Goal: Task Accomplishment & Management: Manage account settings

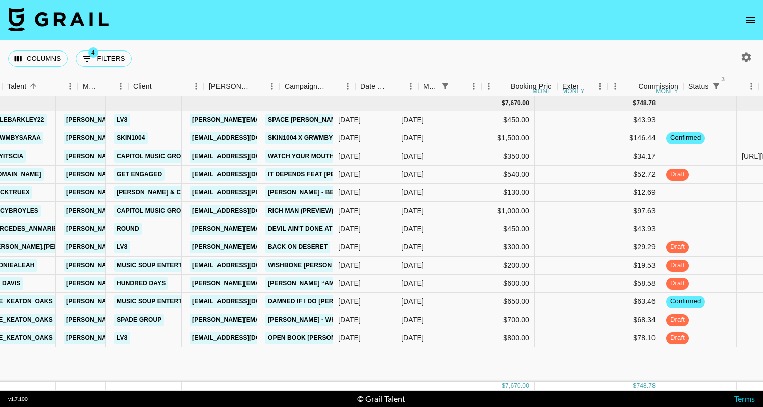
scroll to position [0, 240]
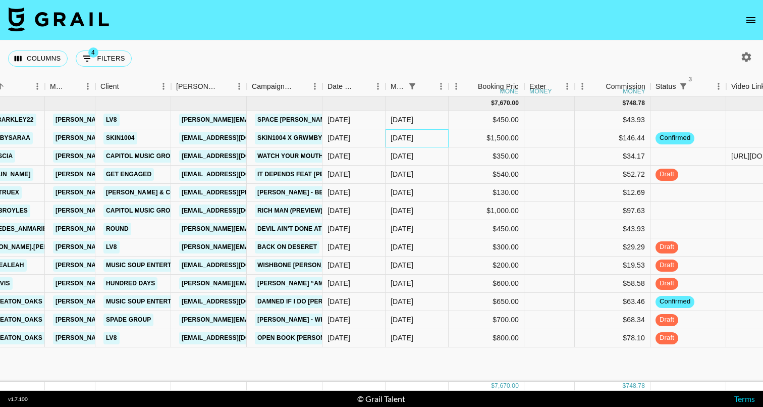
click at [410, 138] on div "[DATE]" at bounding box center [401, 138] width 23 height 10
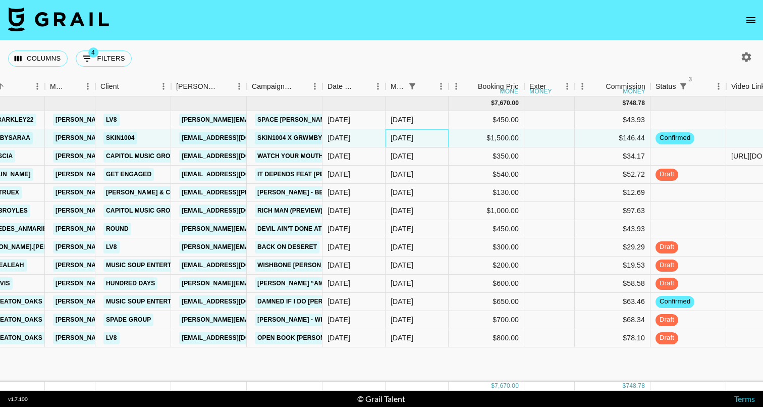
click at [410, 138] on div "[DATE]" at bounding box center [401, 138] width 23 height 10
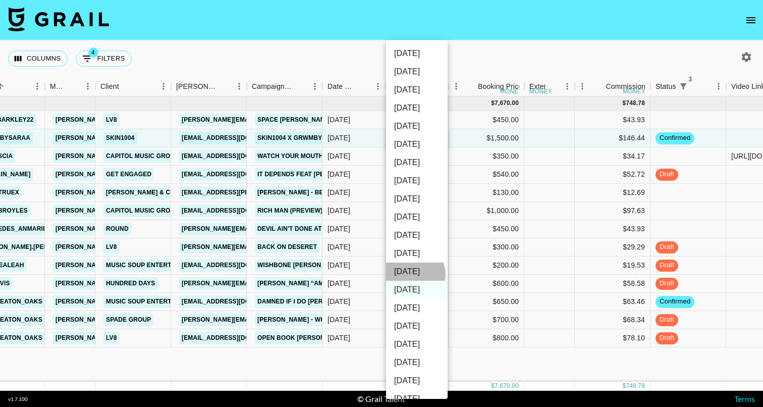
click at [414, 274] on li "[DATE]" at bounding box center [417, 271] width 62 height 18
type input "[DATE]"
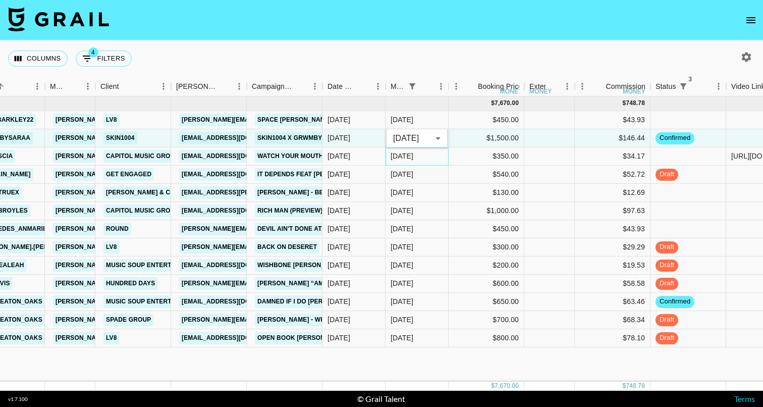
click at [422, 163] on div "[DATE]" at bounding box center [416, 156] width 63 height 18
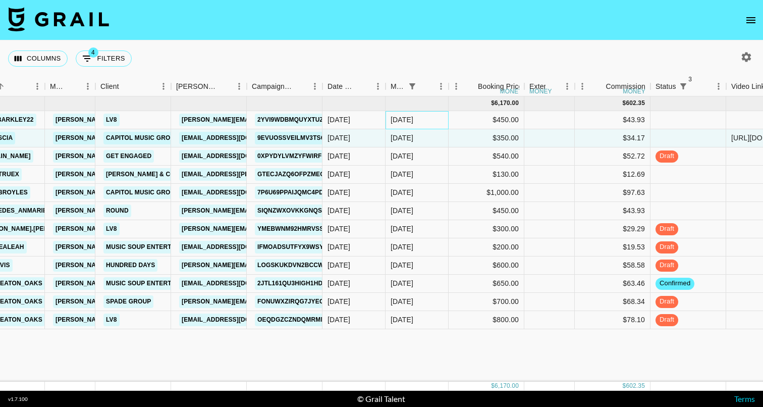
click at [417, 124] on div "[DATE]" at bounding box center [416, 120] width 63 height 18
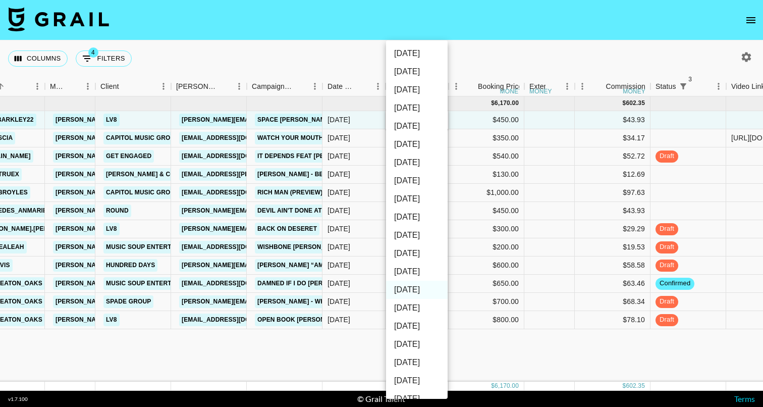
click at [416, 268] on li "[DATE]" at bounding box center [417, 271] width 62 height 18
type input "[DATE]"
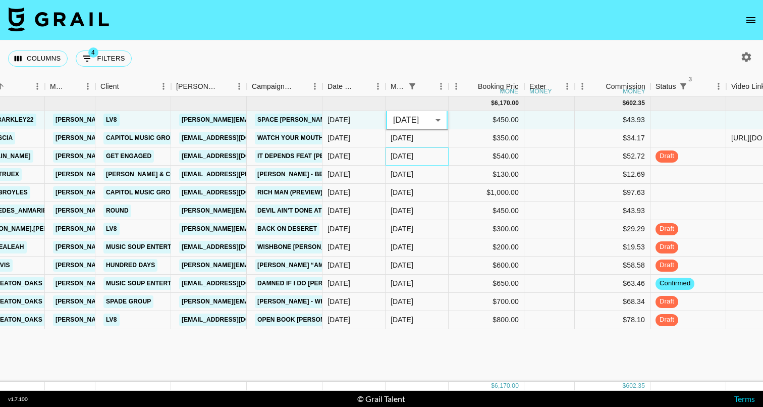
click at [412, 165] on div "[DATE]" at bounding box center [416, 156] width 63 height 18
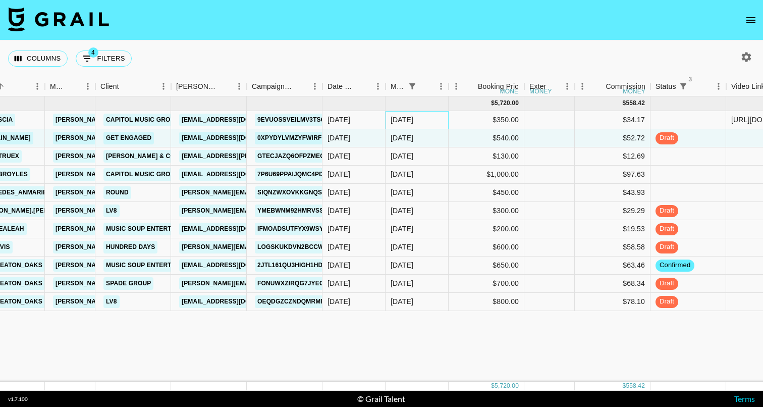
click at [413, 126] on div "[DATE]" at bounding box center [416, 120] width 63 height 18
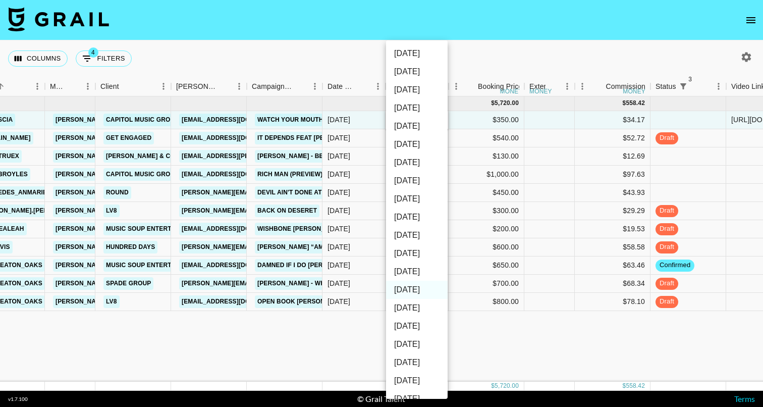
click at [419, 270] on li "[DATE]" at bounding box center [417, 271] width 62 height 18
type input "[DATE]"
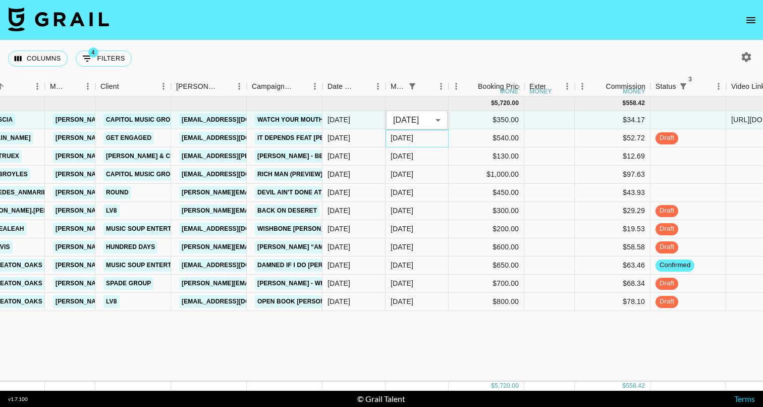
click at [417, 137] on div "[DATE]" at bounding box center [416, 138] width 63 height 18
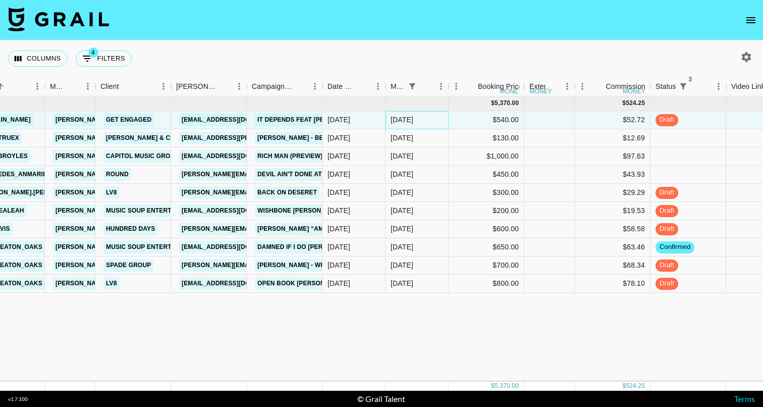
click at [422, 120] on div "[DATE]" at bounding box center [416, 120] width 63 height 18
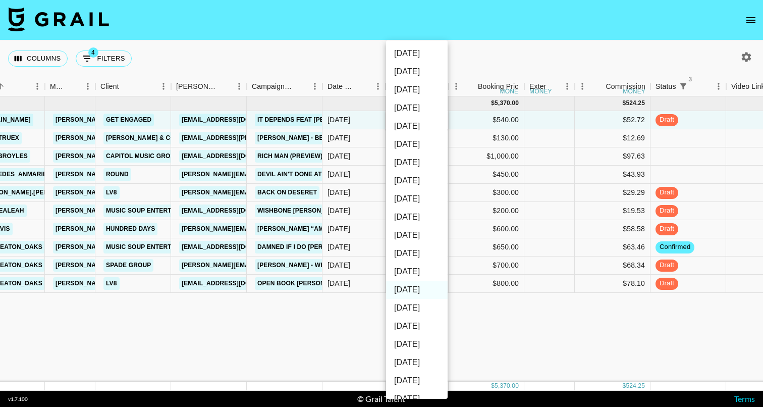
click at [420, 272] on li "[DATE]" at bounding box center [417, 271] width 62 height 18
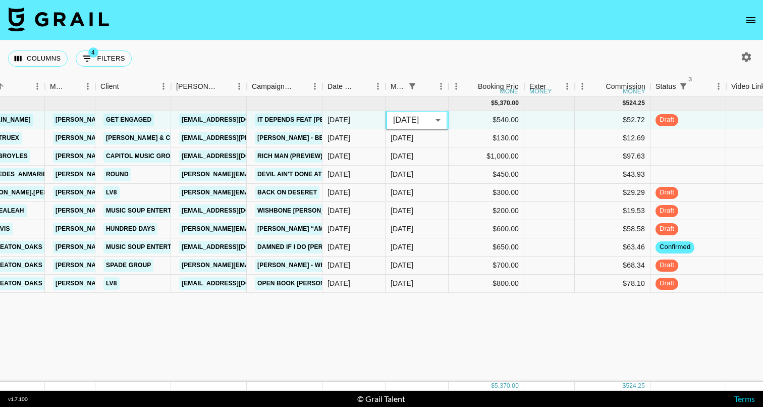
type input "[DATE]"
click at [420, 158] on div "[DATE]" at bounding box center [416, 156] width 63 height 18
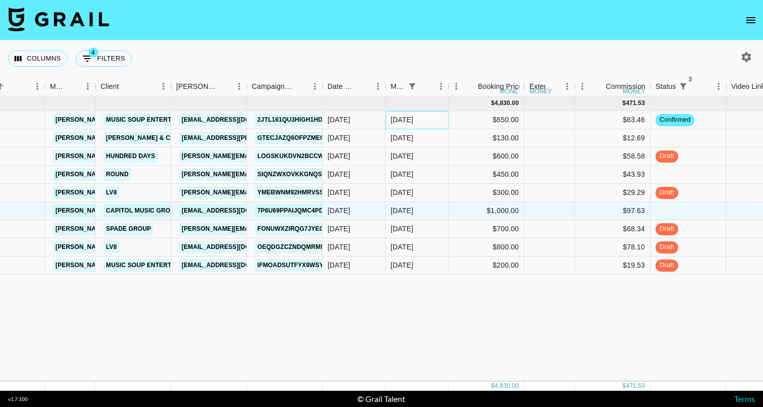
click at [417, 121] on div "[DATE]" at bounding box center [416, 120] width 63 height 18
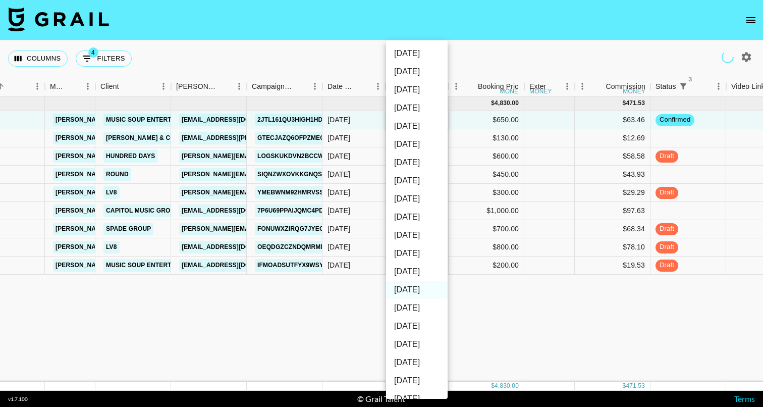
click at [417, 138] on li "[DATE]" at bounding box center [417, 144] width 62 height 18
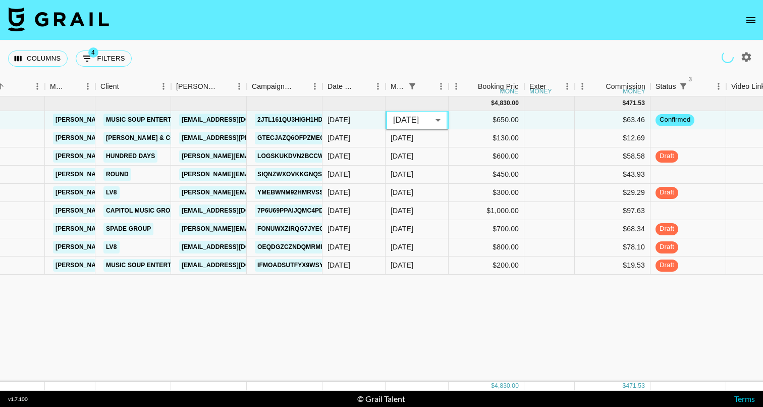
type input "[DATE]"
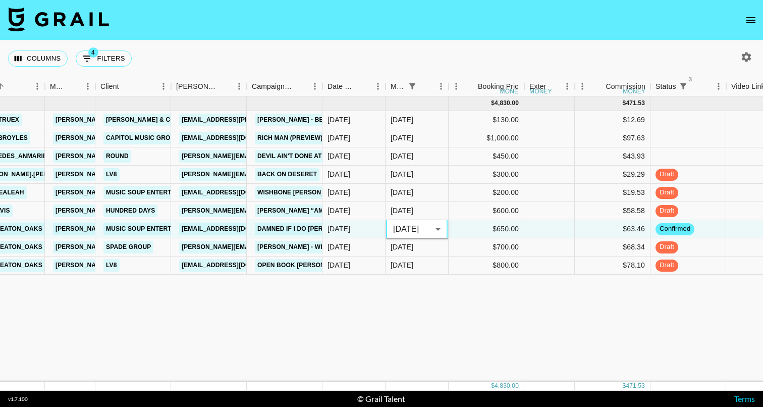
click at [413, 226] on body "Columns 4 Filters + Booking Month Due Airtable ID Talent Manager Client [PERSON…" at bounding box center [381, 203] width 763 height 407
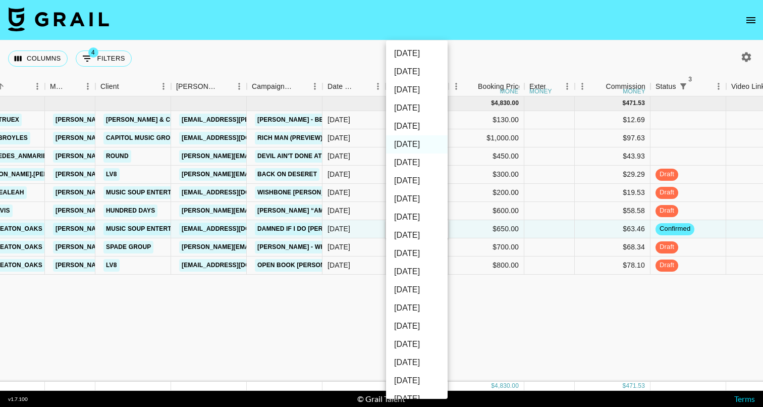
click at [416, 275] on li "[DATE]" at bounding box center [417, 271] width 62 height 18
type input "[DATE]"
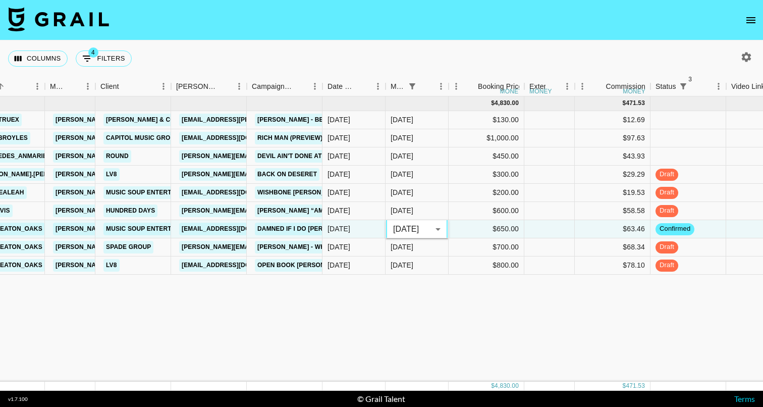
click at [410, 285] on div "[DATE] ( 9 ) $ 4,830.00 $ 471.53 recGiaEBS2pCzco3a macktruex [PERSON_NAME][EMAI…" at bounding box center [641, 238] width 1763 height 285
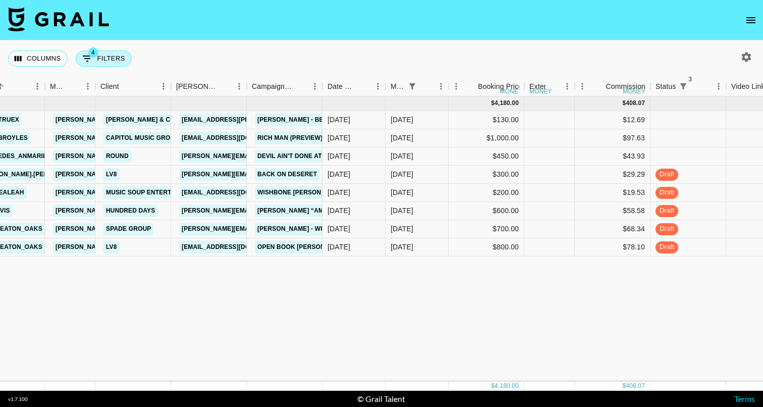
click at [111, 62] on button "4 Filters" at bounding box center [104, 58] width 56 height 16
select select "status"
select select "not"
select select "cancelled"
select select "status"
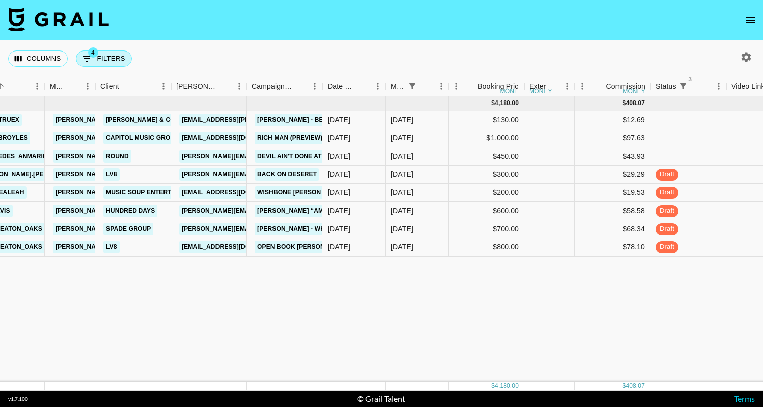
select select "not"
select select "declined"
select select "status"
select select "not"
select select "approved"
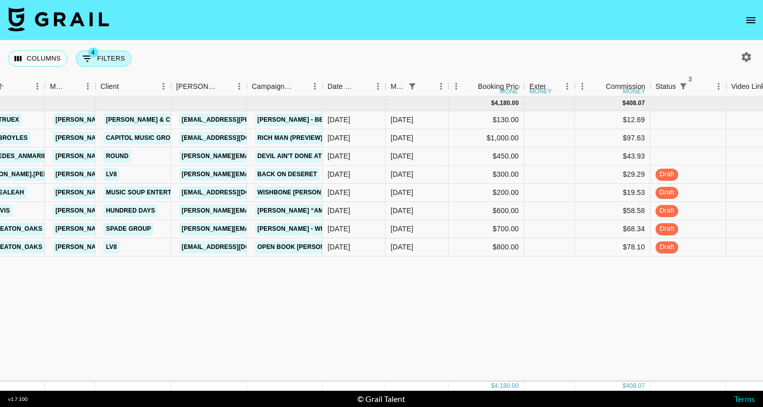
select select "monthDue2"
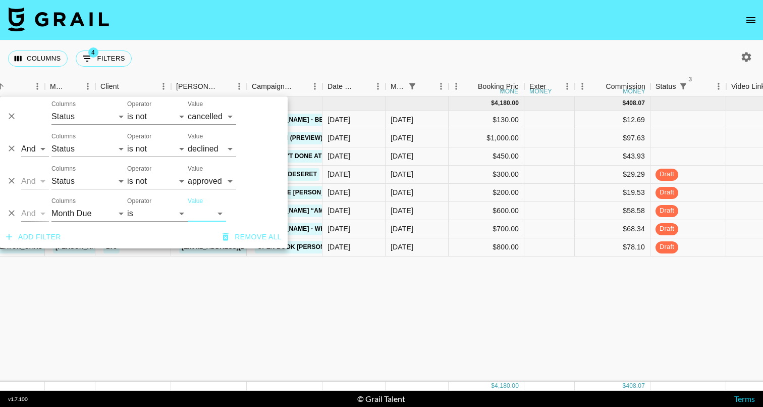
select select "[DATE]"
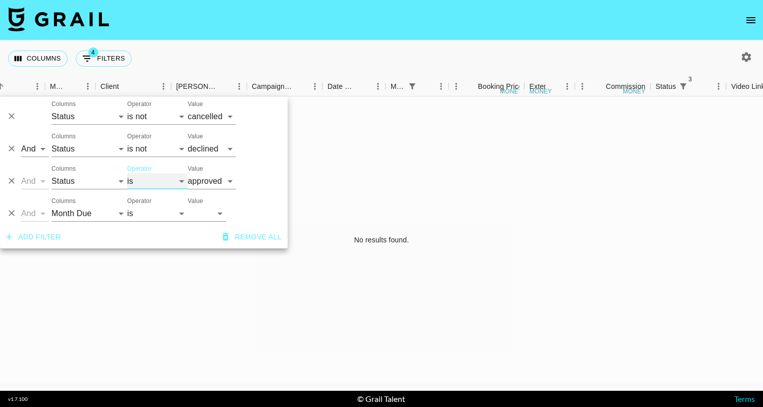
select select "not"
select select "[DATE]"
click at [745, 55] on icon "button" at bounding box center [746, 57] width 10 height 10
select select "[DATE]"
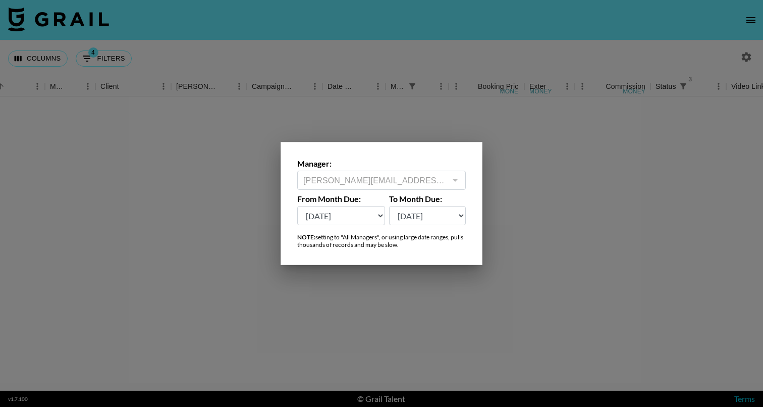
click at [427, 35] on div at bounding box center [381, 203] width 763 height 407
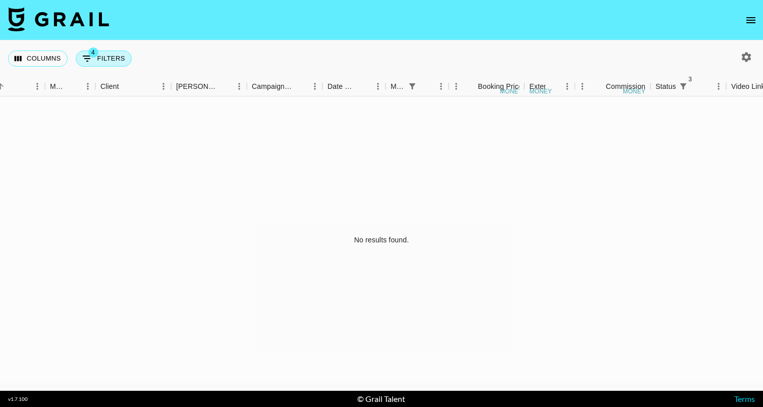
click at [118, 52] on button "4 Filters" at bounding box center [104, 58] width 56 height 16
select select "status"
select select "not"
select select "cancelled"
select select "status"
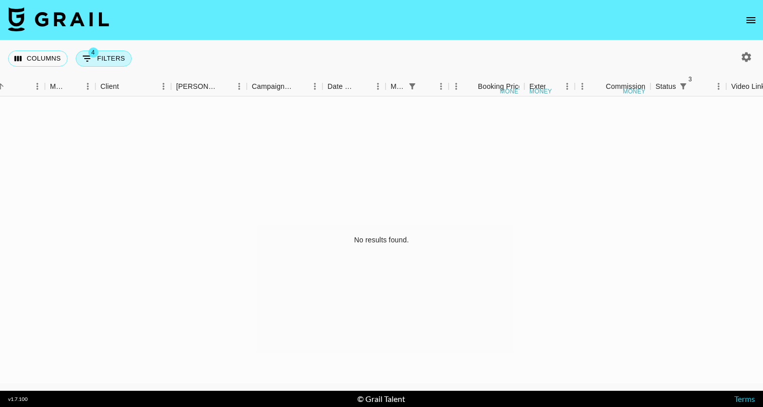
select select "not"
select select "declined"
select select "status"
select select "not"
select select "approved"
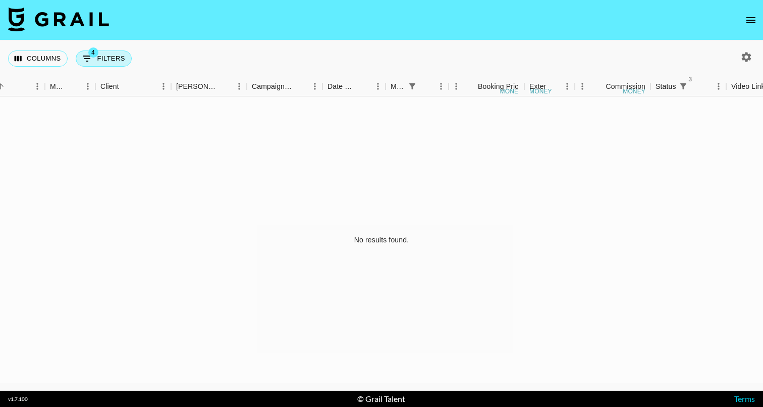
select select "monthDue2"
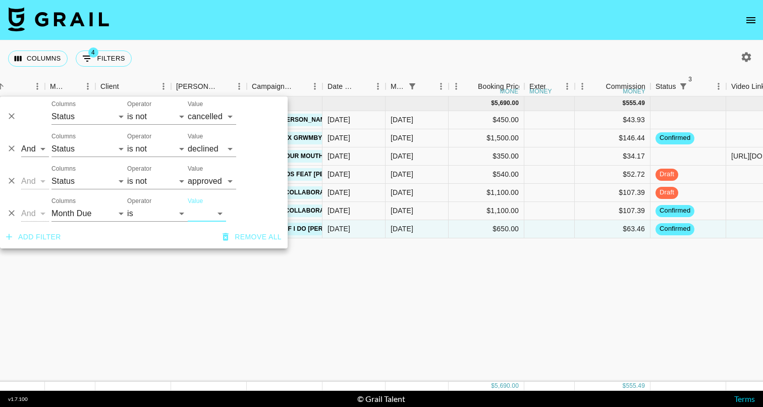
select select "[DATE]"
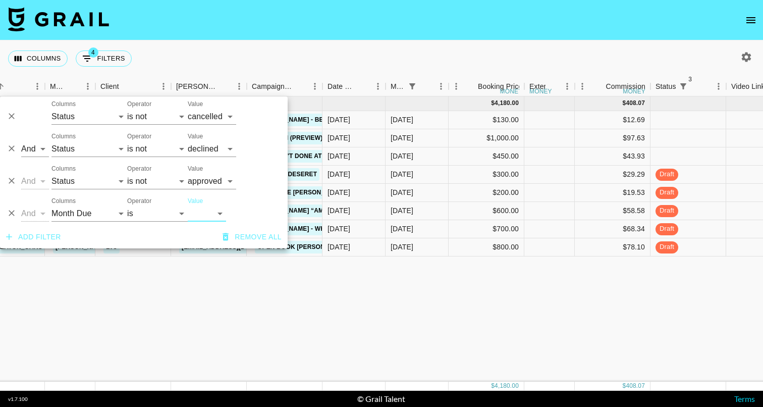
click at [264, 54] on div "Columns 4 Filters + Booking" at bounding box center [381, 58] width 763 height 36
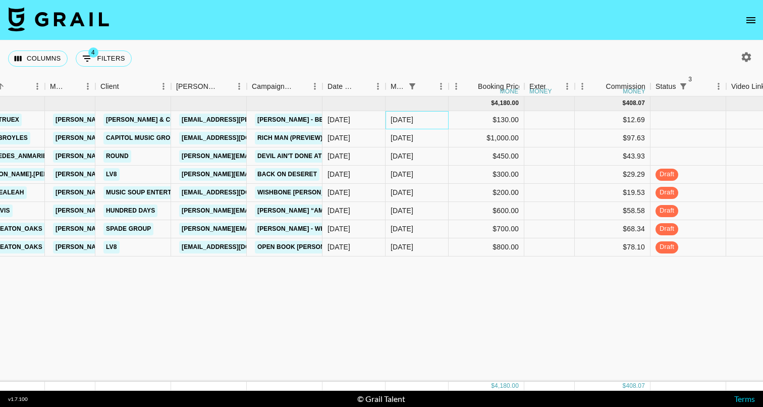
click at [407, 121] on div "[DATE]" at bounding box center [401, 119] width 23 height 10
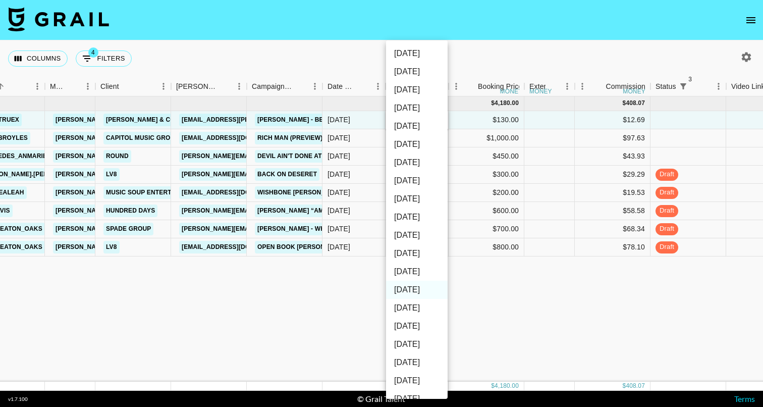
click at [424, 269] on li "[DATE]" at bounding box center [417, 271] width 62 height 18
type input "[DATE]"
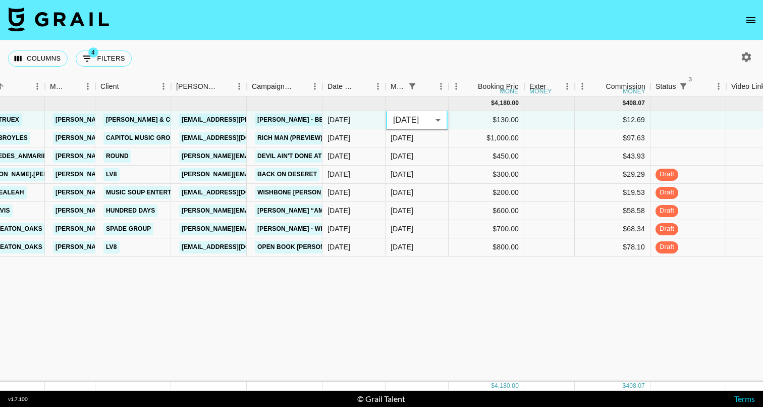
click at [411, 264] on div "[DATE] ( 8 ) $ 4,180.00 $ 408.07 recGiaEBS2pCzco3a macktruex [PERSON_NAME][EMAI…" at bounding box center [641, 238] width 1763 height 285
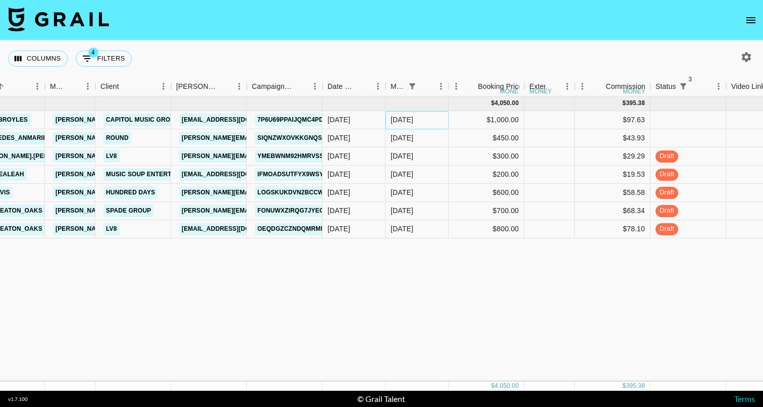
click at [413, 118] on div "[DATE]" at bounding box center [401, 119] width 23 height 10
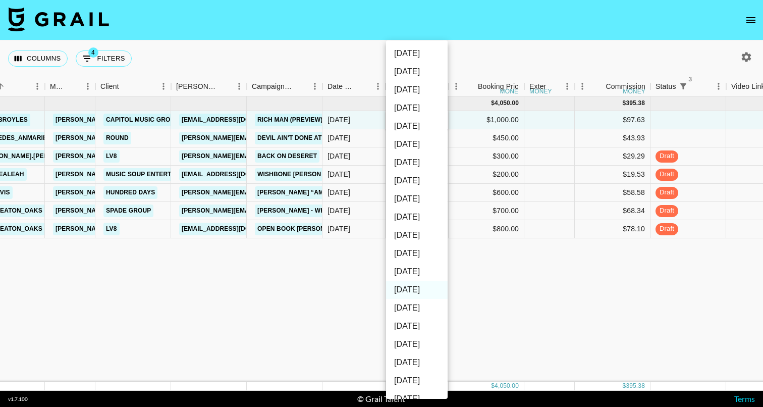
click at [413, 270] on li "[DATE]" at bounding box center [417, 271] width 62 height 18
type input "[DATE]"
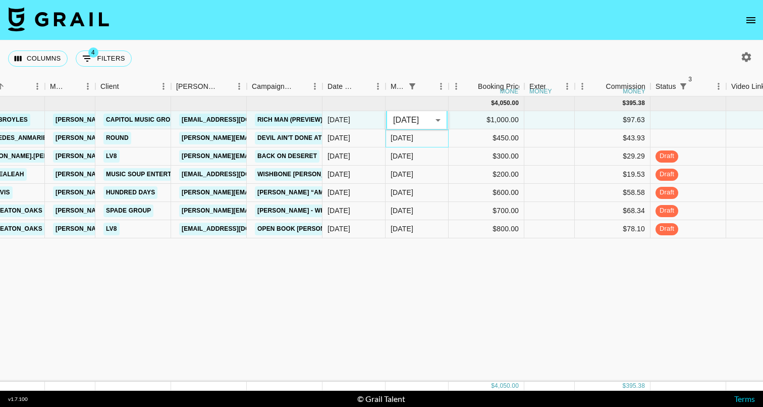
click at [410, 140] on div "[DATE]" at bounding box center [401, 138] width 23 height 10
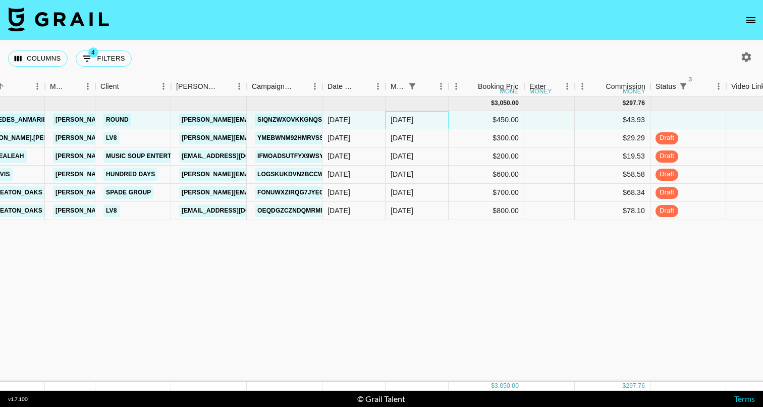
click at [413, 123] on div "[DATE]" at bounding box center [401, 119] width 23 height 10
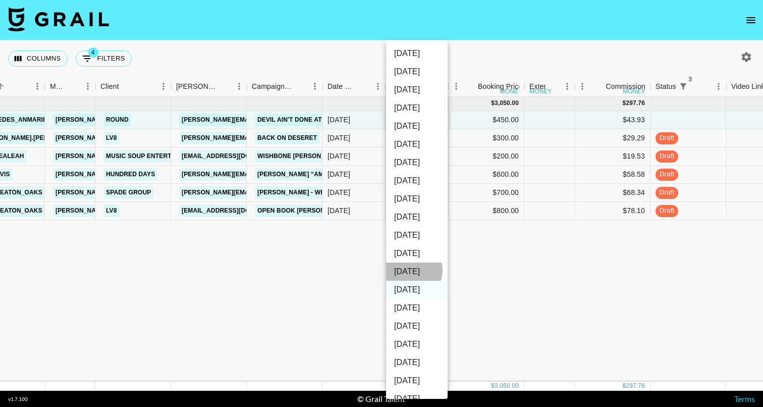
click at [411, 270] on li "[DATE]" at bounding box center [417, 271] width 62 height 18
type input "[DATE]"
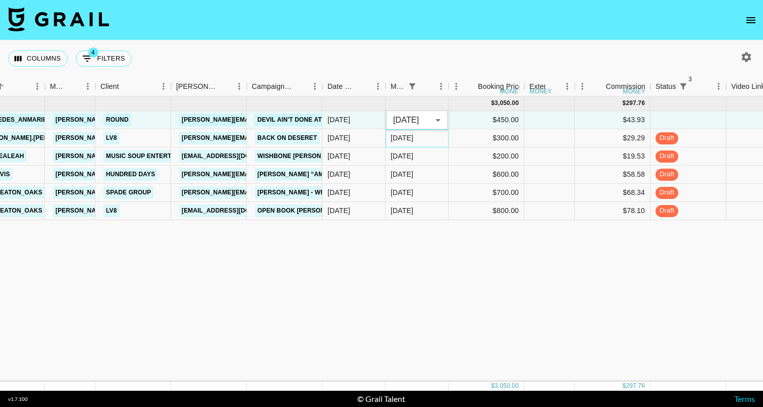
click at [412, 136] on div "[DATE]" at bounding box center [401, 138] width 23 height 10
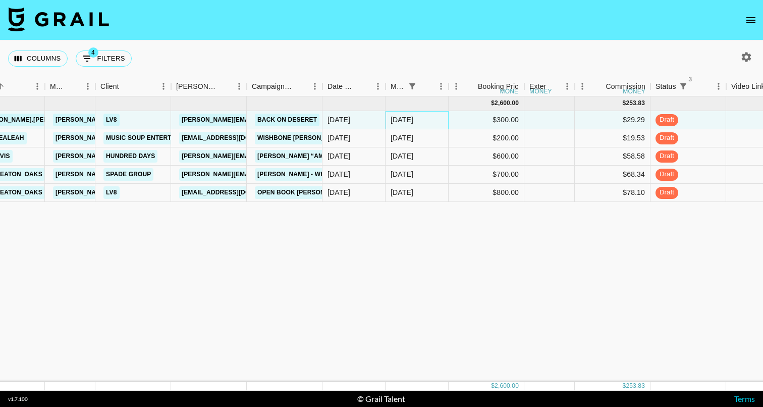
click at [415, 120] on div "[DATE]" at bounding box center [416, 120] width 63 height 18
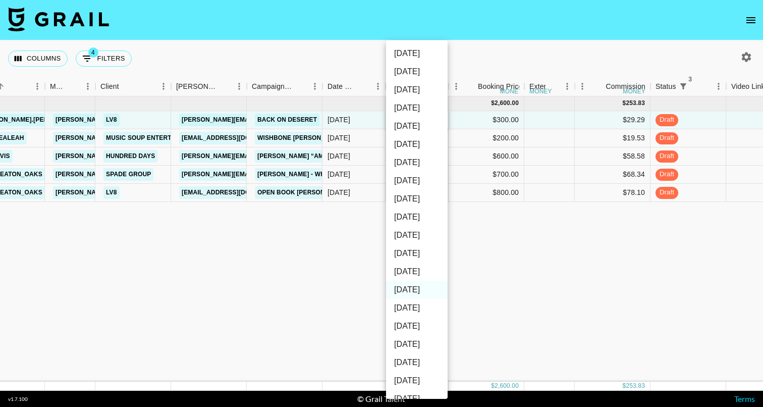
click at [415, 269] on li "[DATE]" at bounding box center [417, 271] width 62 height 18
type input "[DATE]"
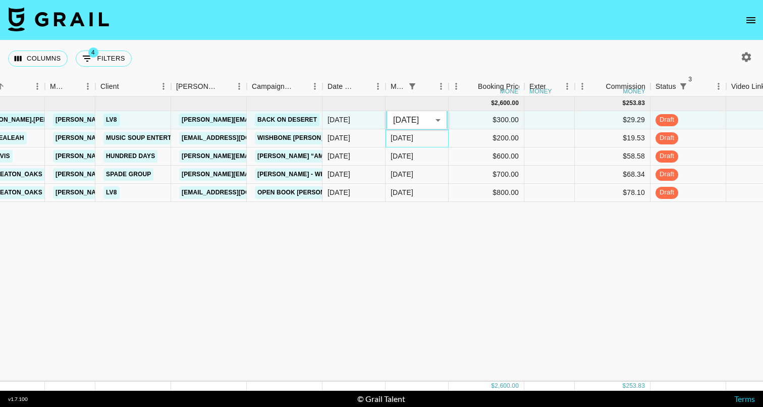
click at [413, 141] on div "[DATE]" at bounding box center [401, 138] width 23 height 10
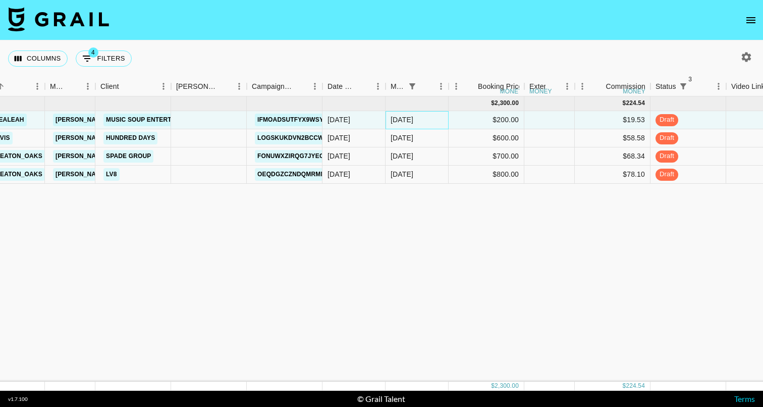
click at [413, 117] on div "[DATE]" at bounding box center [401, 119] width 23 height 10
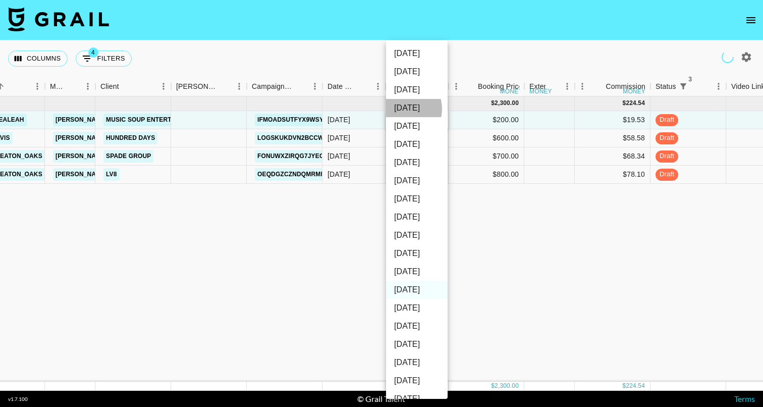
click at [410, 124] on ul "[DATE] Aug '[DATE] Jun '[DATE] Apr '[DATE] Feb '[DATE] Dec '[DATE] Oct '[DATE] …" at bounding box center [417, 271] width 62 height 462
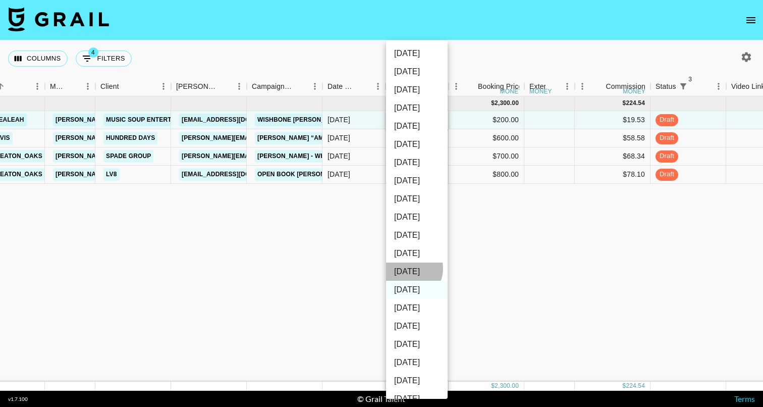
click at [409, 268] on li "[DATE]" at bounding box center [417, 271] width 62 height 18
type input "[DATE]"
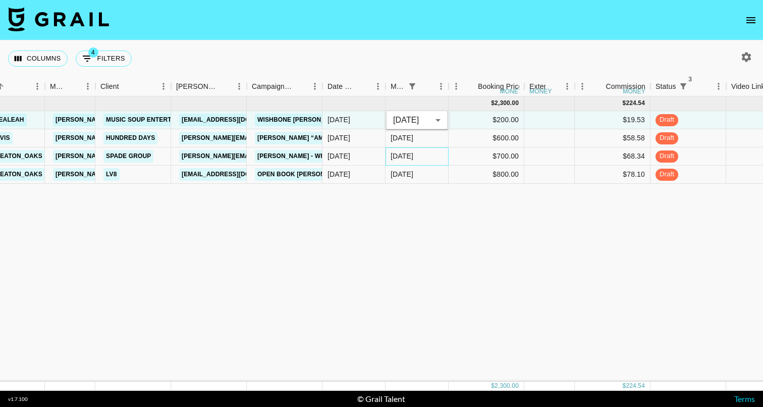
click at [409, 152] on div "[DATE]" at bounding box center [401, 156] width 23 height 10
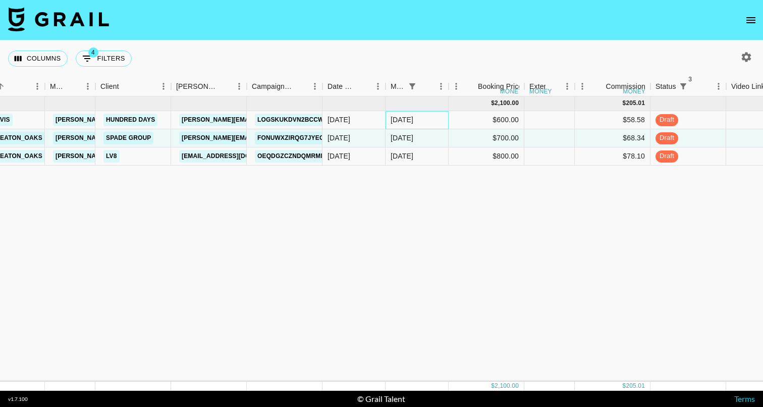
click at [411, 119] on div "[DATE]" at bounding box center [401, 119] width 23 height 10
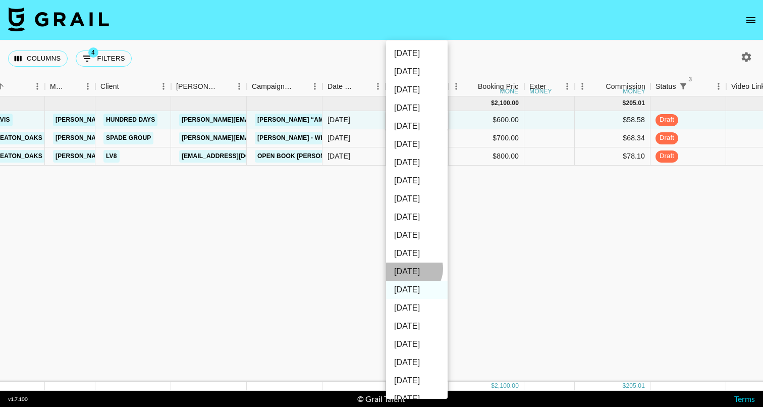
click at [410, 268] on li "[DATE]" at bounding box center [417, 271] width 62 height 18
type input "[DATE]"
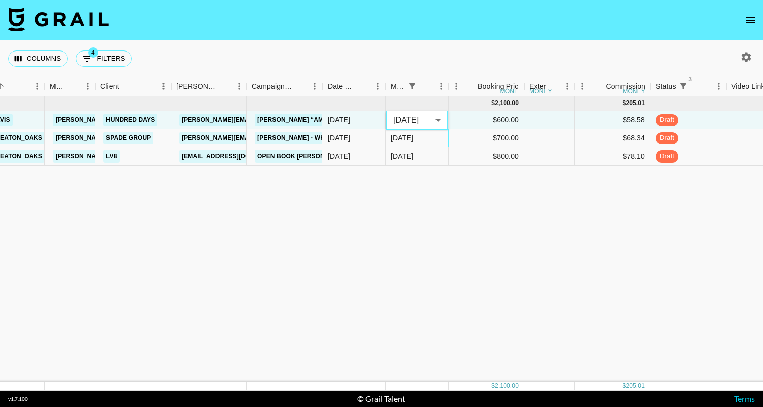
click at [407, 137] on div "[DATE]" at bounding box center [401, 138] width 23 height 10
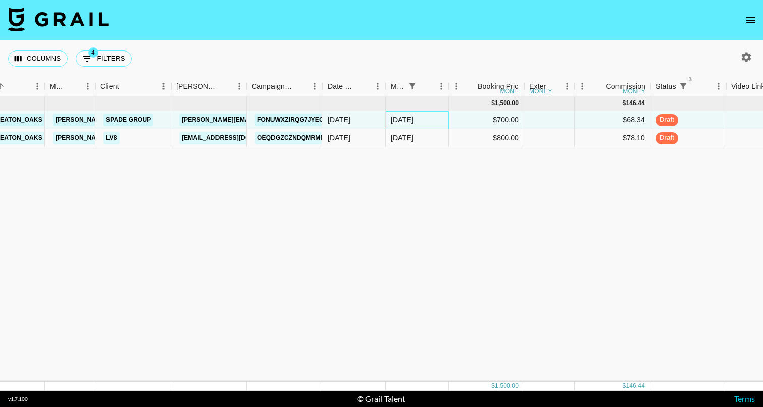
click at [409, 120] on div "[DATE]" at bounding box center [401, 119] width 23 height 10
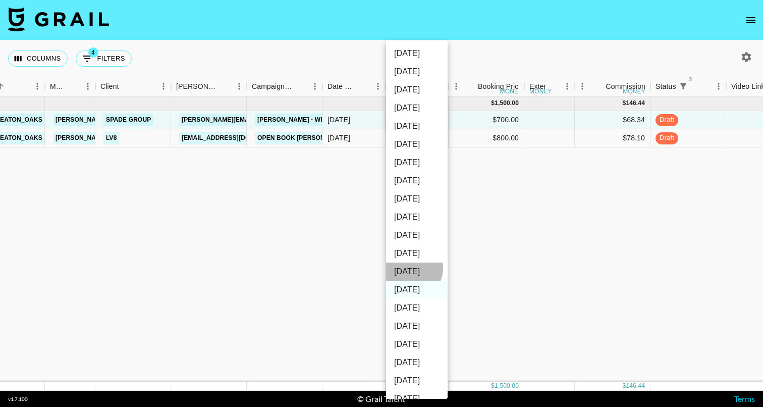
click at [408, 268] on li "[DATE]" at bounding box center [417, 271] width 62 height 18
type input "[DATE]"
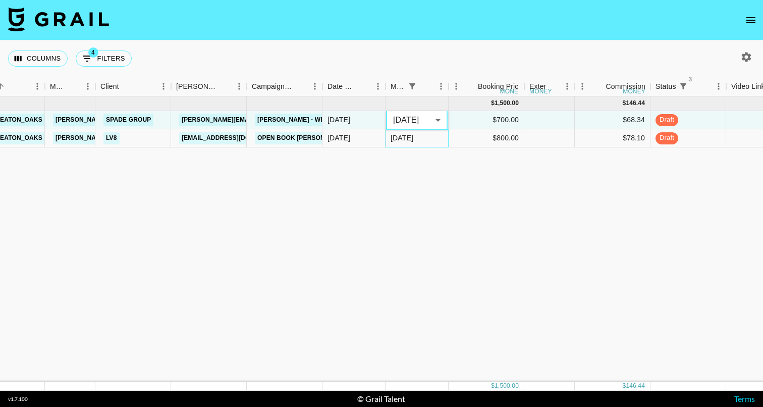
click at [413, 138] on div "[DATE]" at bounding box center [401, 138] width 23 height 10
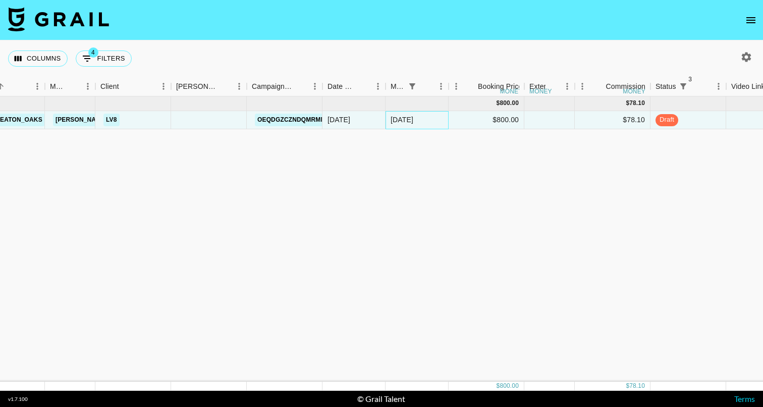
click at [415, 117] on div "[DATE]" at bounding box center [416, 120] width 63 height 18
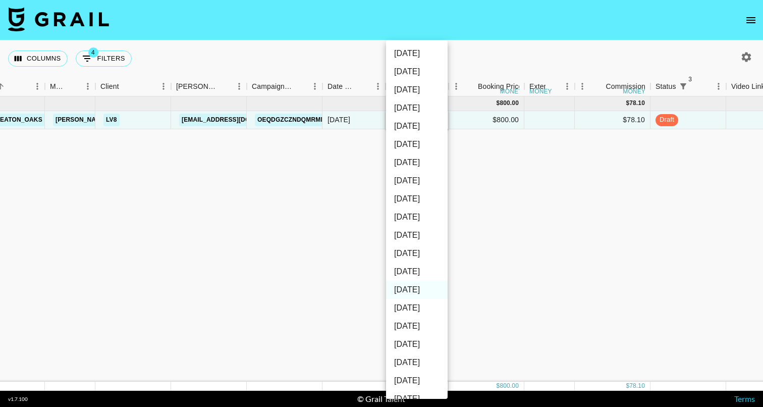
click at [414, 269] on li "[DATE]" at bounding box center [417, 271] width 62 height 18
type input "[DATE]"
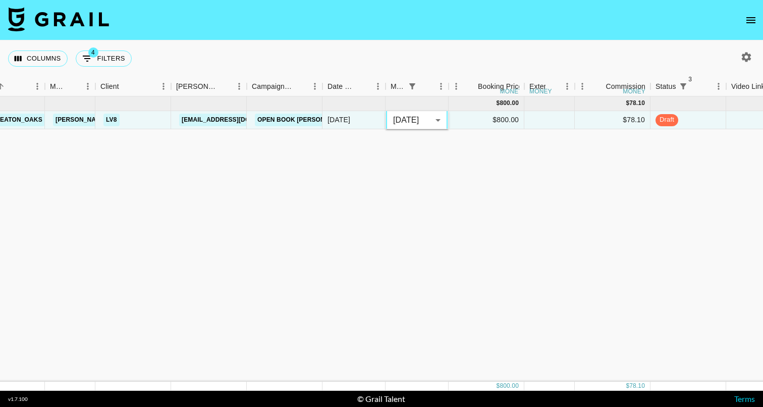
click at [432, 195] on div "[DATE] ( 1 ) $ 800.00 $ 78.10 recxsvhALaRflm4UR the_keaton_oaks [PERSON_NAME][E…" at bounding box center [641, 238] width 1763 height 285
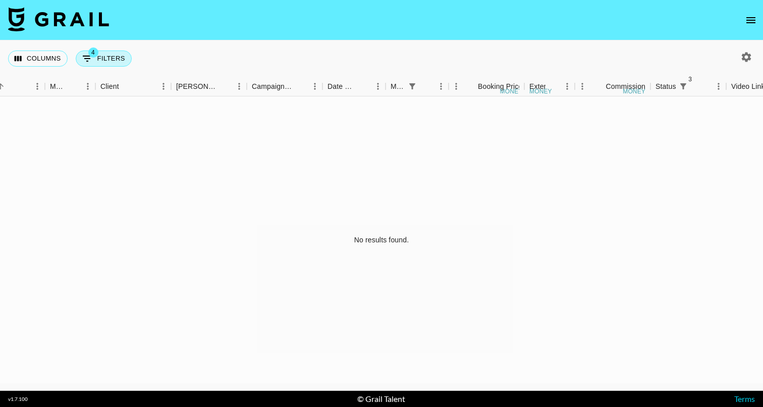
click at [118, 57] on button "4 Filters" at bounding box center [104, 58] width 56 height 16
select select "status"
select select "not"
select select "cancelled"
select select "status"
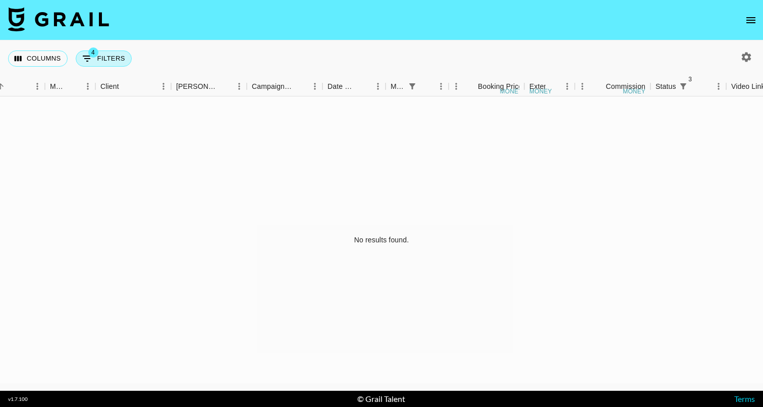
select select "not"
select select "declined"
select select "status"
select select "not"
select select "approved"
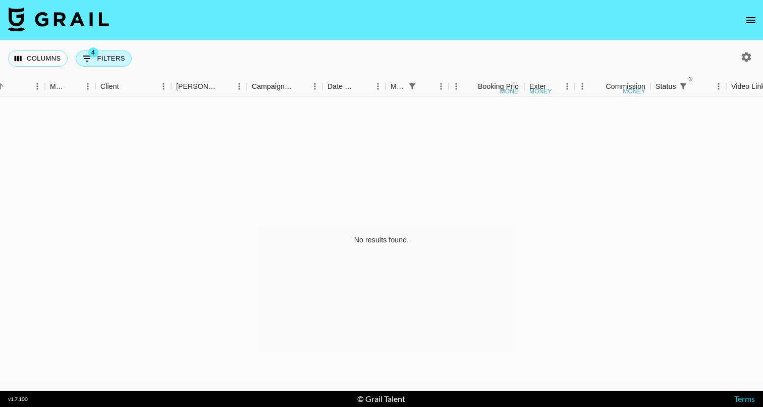
select select "monthDue2"
select select "[DATE]"
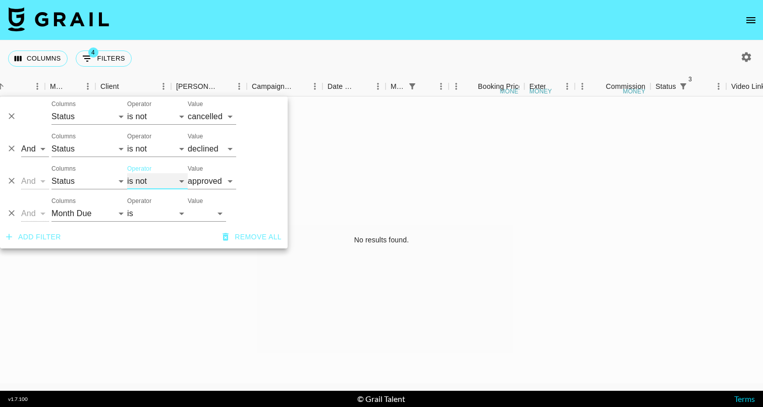
select select "is"
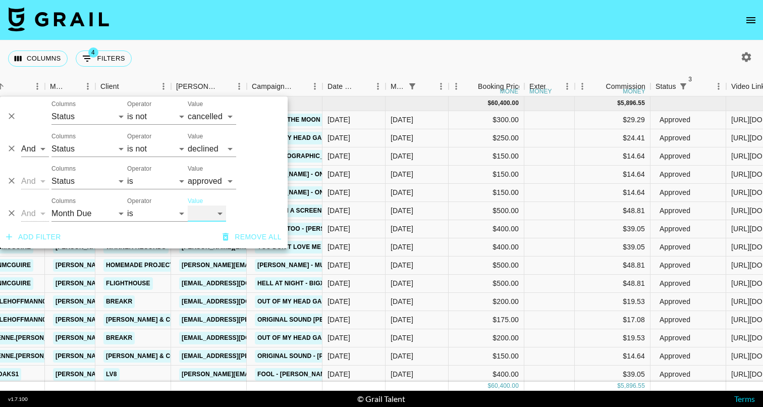
select select "[DATE]"
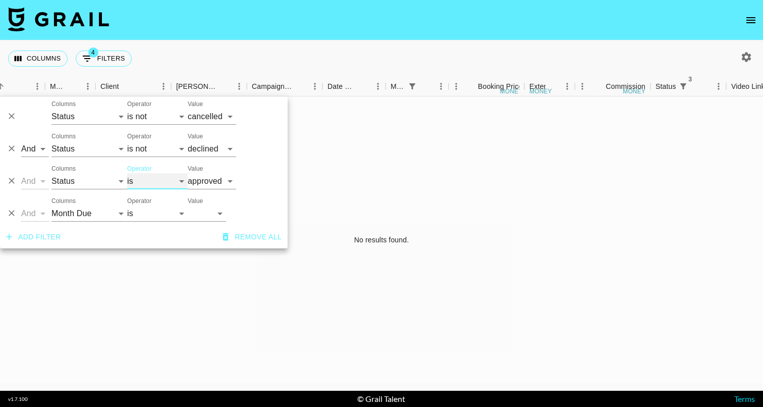
select select "not"
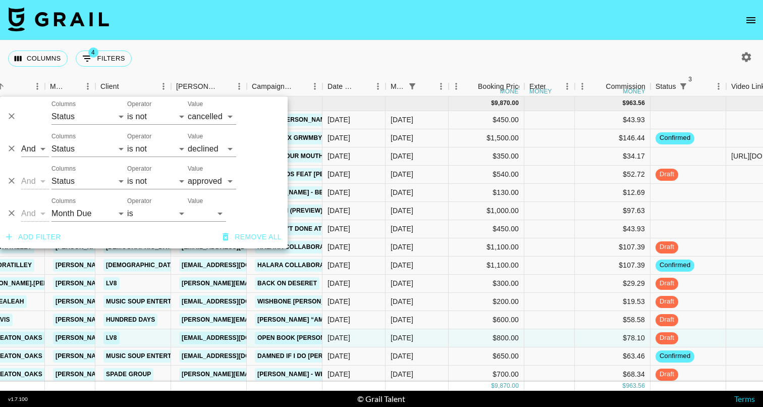
click at [206, 36] on nav at bounding box center [381, 20] width 763 height 40
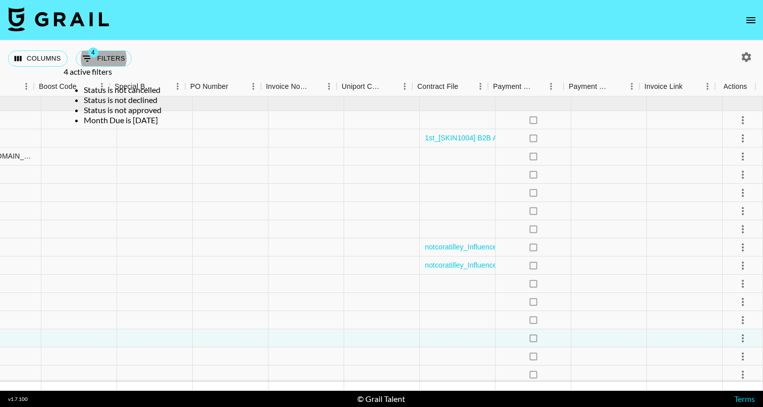
scroll to position [0, 0]
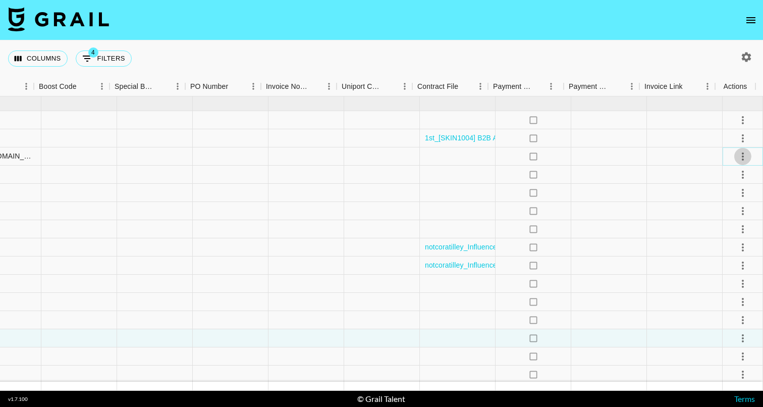
click at [741, 158] on button "select merge strategy" at bounding box center [742, 156] width 17 height 17
click at [726, 255] on div "Approve" at bounding box center [740, 255] width 31 height 12
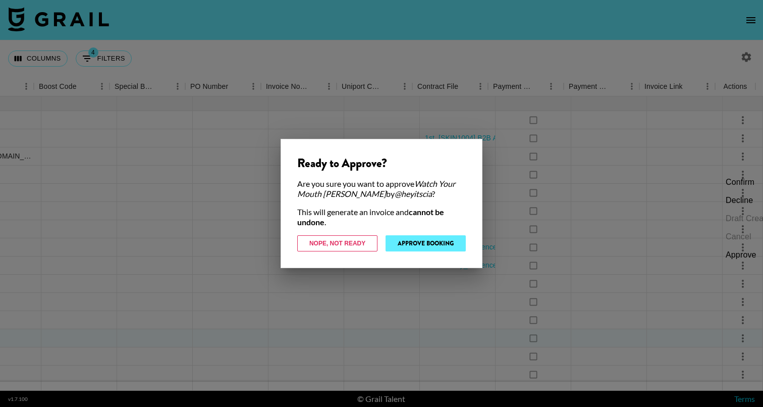
click at [451, 249] on button "Approve Booking" at bounding box center [425, 243] width 80 height 16
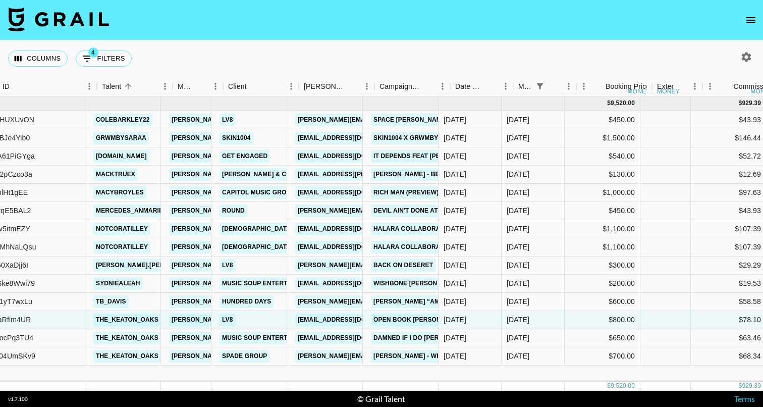
scroll to position [0, 109]
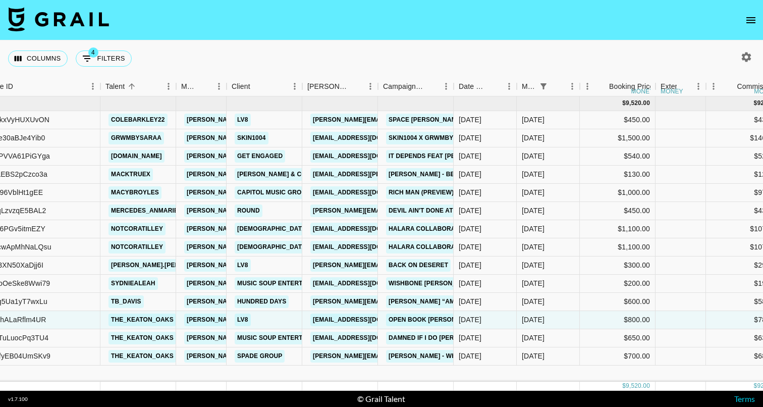
click at [473, 36] on nav at bounding box center [381, 20] width 763 height 40
